Goal: Check status: Check status

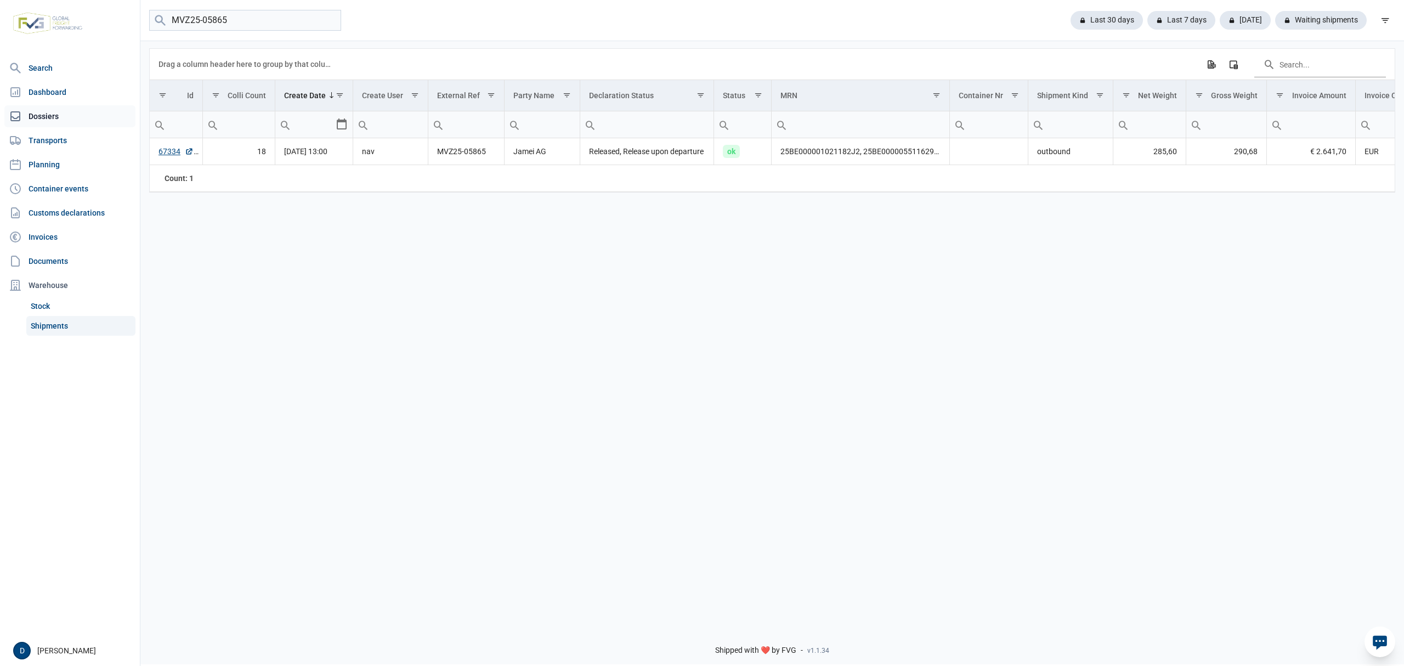
click at [51, 107] on link "Dossiers" at bounding box center [69, 116] width 131 height 22
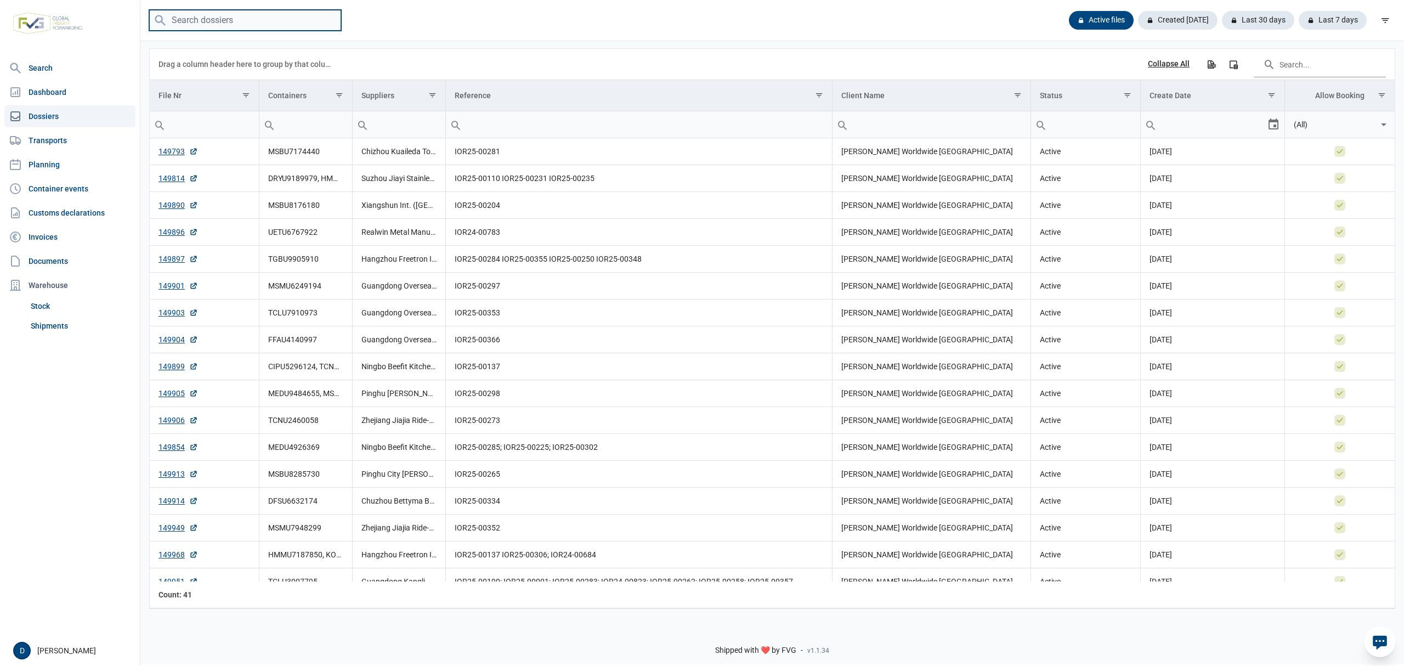
click at [268, 14] on input "search" at bounding box center [245, 20] width 192 height 21
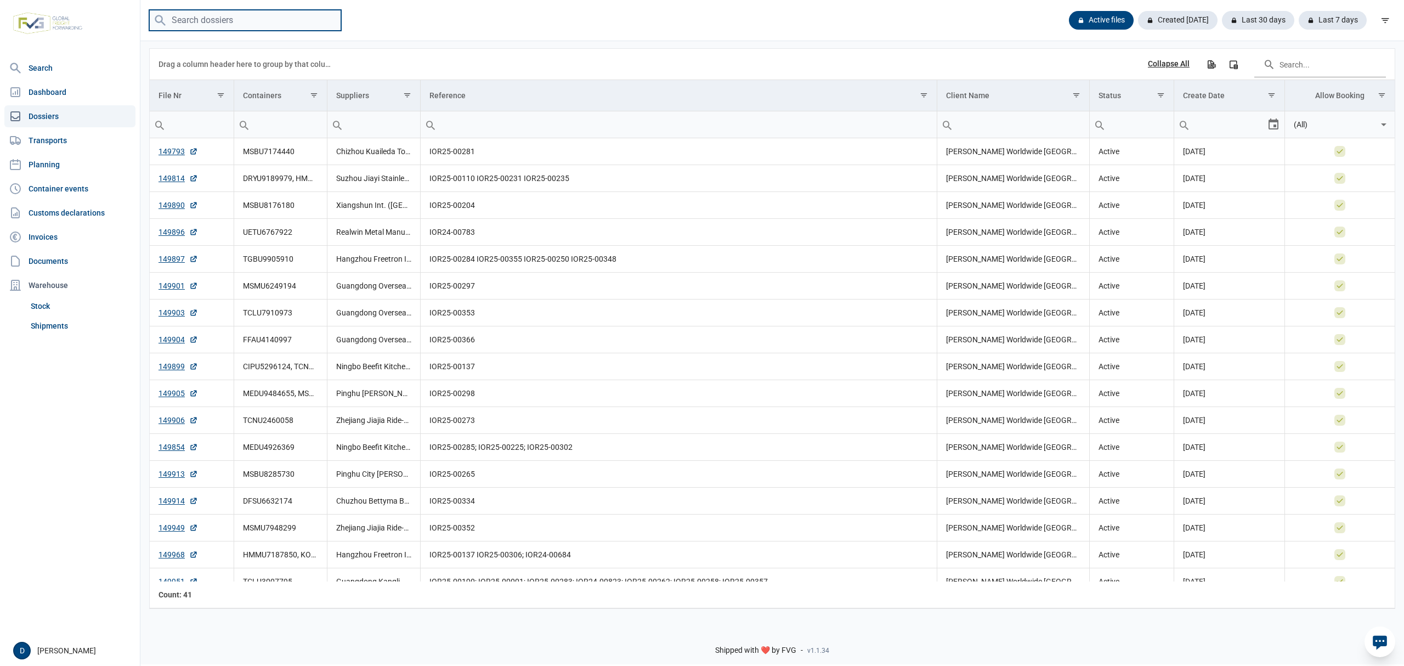
paste input "TXGU 796303 7"
click at [225, 20] on input "TXGU 796303 7" at bounding box center [245, 20] width 192 height 21
click at [197, 24] on input "TXGU 7963037" at bounding box center [245, 20] width 192 height 21
type input "TXGU7963037"
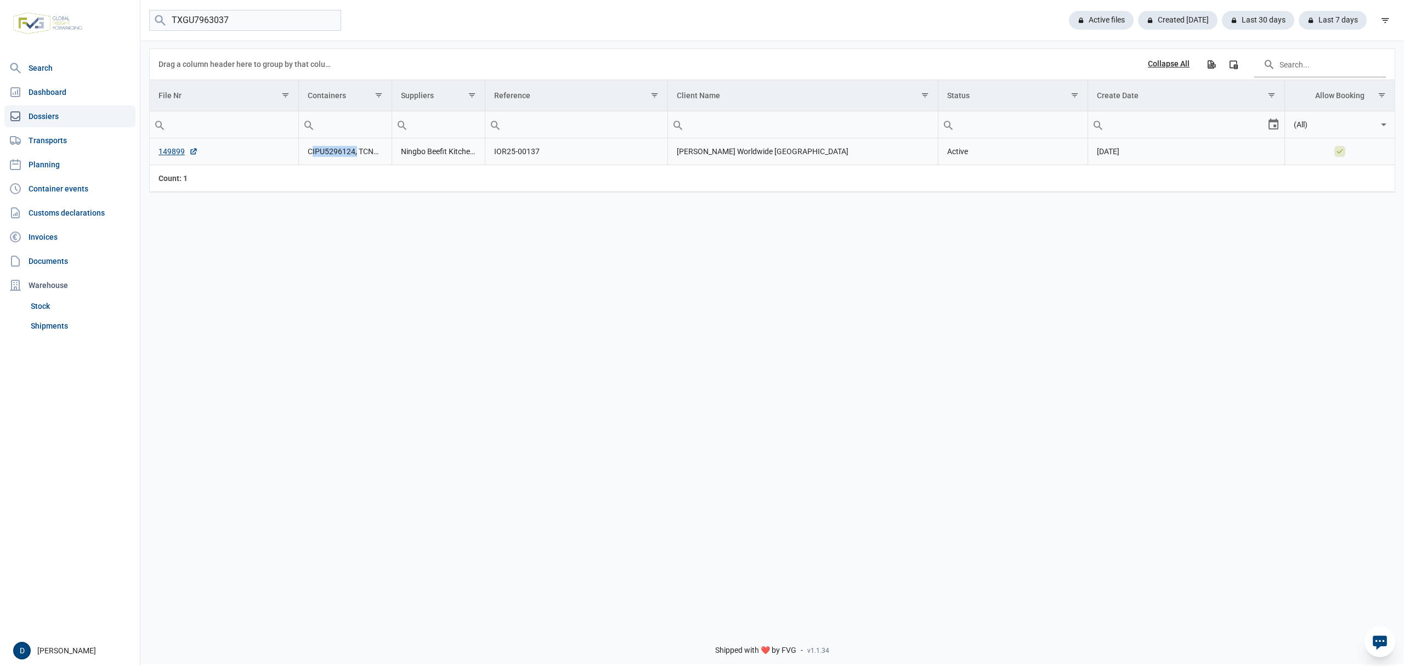
drag, startPoint x: 310, startPoint y: 156, endPoint x: 356, endPoint y: 156, distance: 46.1
click at [356, 156] on td "CIPU5296124, TCNU5060564, TLLU7707732, TXGU7963037" at bounding box center [345, 151] width 93 height 27
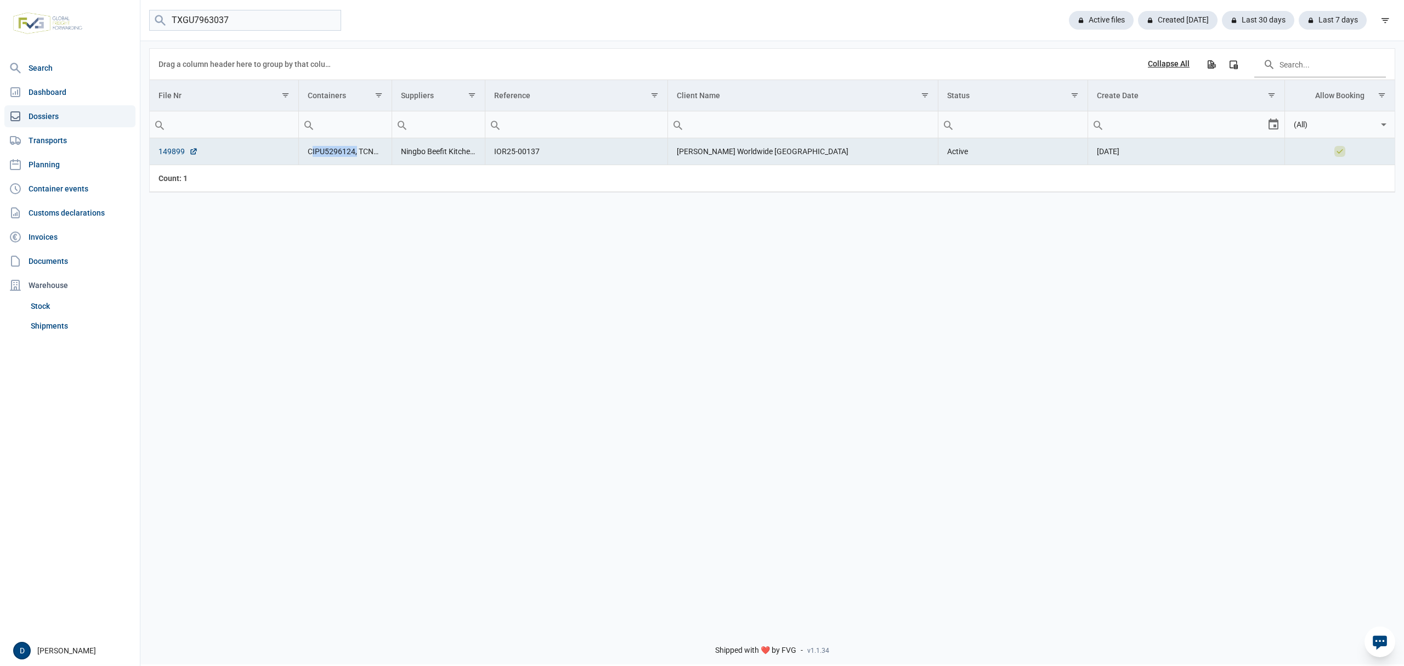
click at [175, 154] on link "149899" at bounding box center [177, 151] width 39 height 11
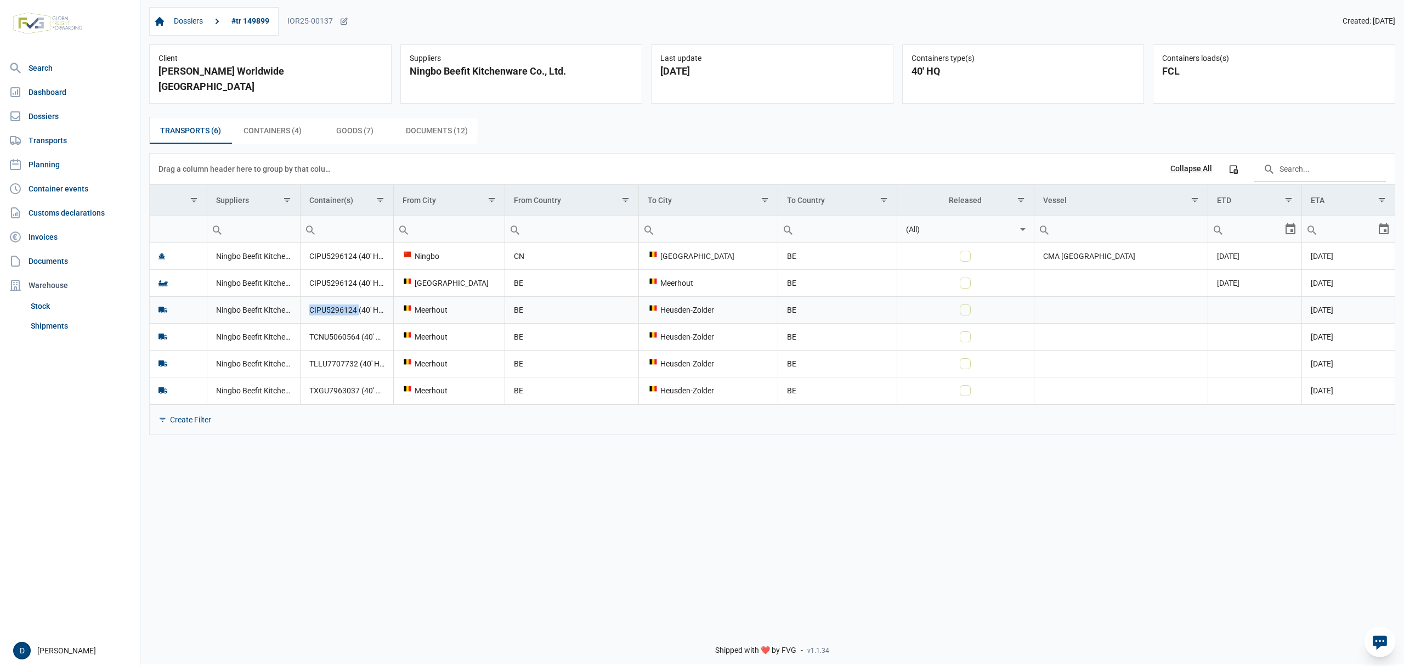
drag, startPoint x: 310, startPoint y: 296, endPoint x: 358, endPoint y: 298, distance: 48.3
click at [358, 298] on td "CIPU5296124 (40' HQ)" at bounding box center [346, 309] width 93 height 27
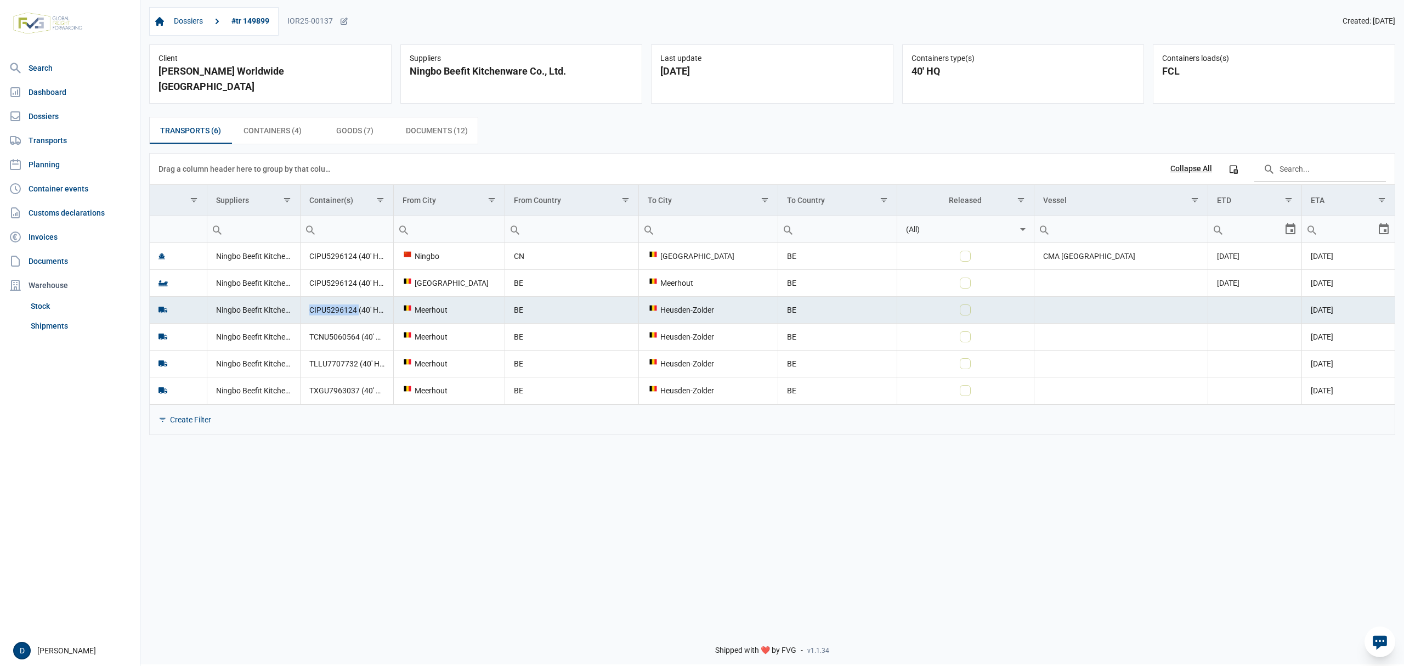
click at [358, 298] on td "CIPU5296124 (40' HQ)" at bounding box center [346, 309] width 93 height 27
drag, startPoint x: 306, startPoint y: 297, endPoint x: 356, endPoint y: 303, distance: 50.2
click at [356, 303] on td "CIPU5296124 (40' HQ)" at bounding box center [346, 309] width 93 height 27
copy td "CIPU5296124"
